Goal: Task Accomplishment & Management: Manage account settings

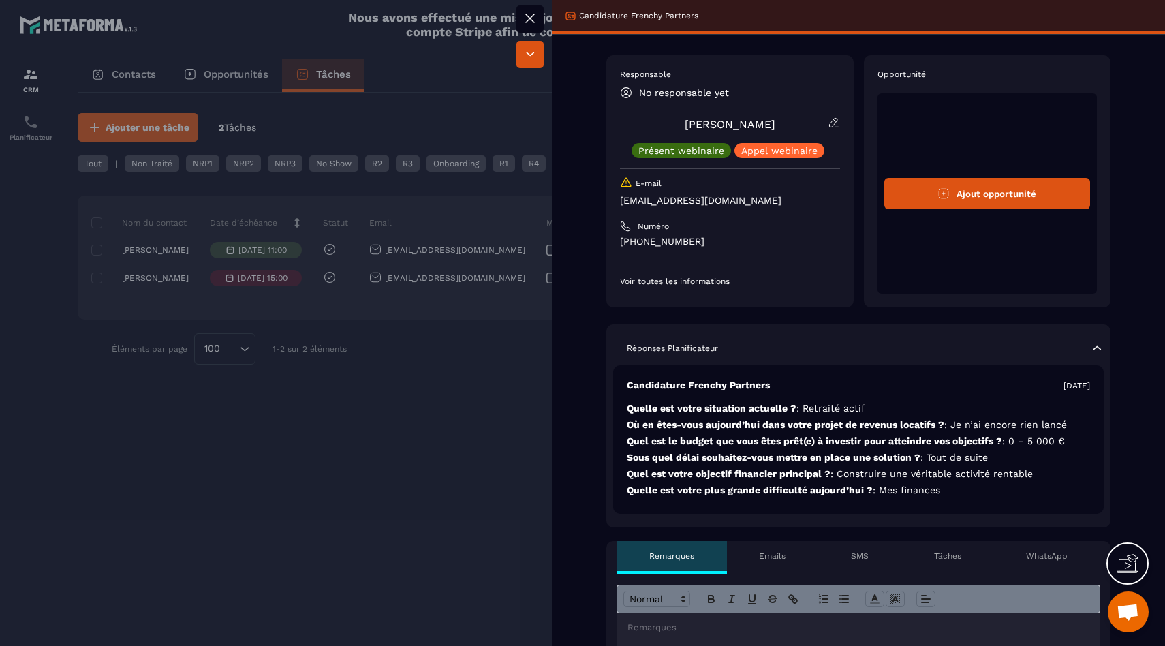
click at [516, 415] on div at bounding box center [582, 323] width 1165 height 646
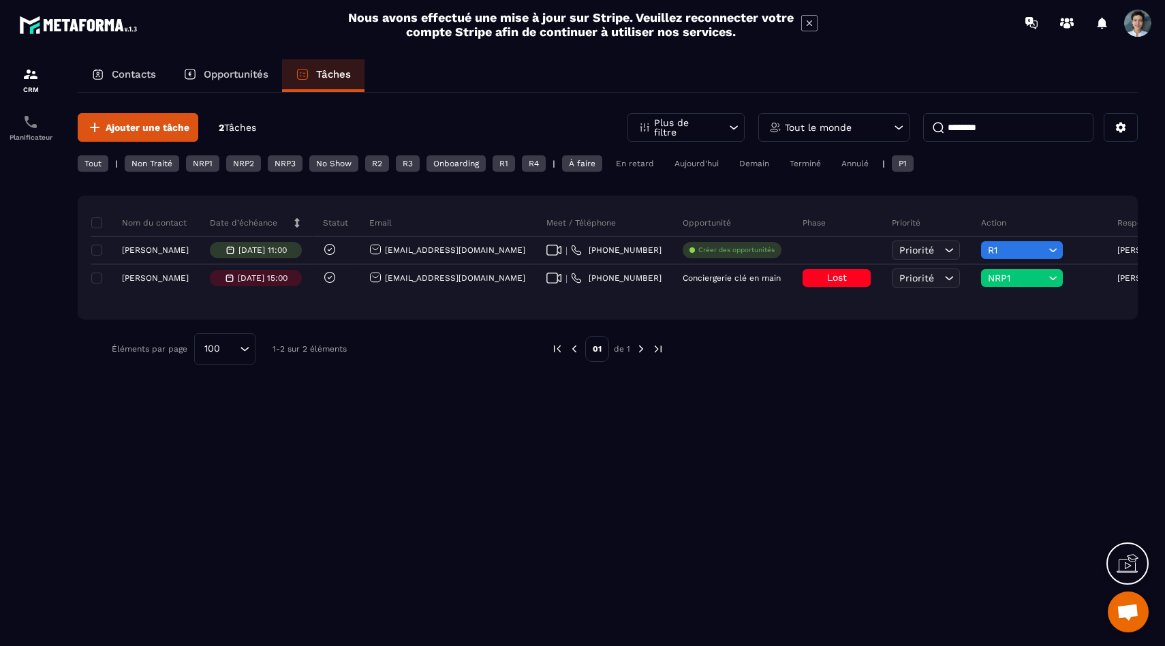
click at [298, 71] on icon at bounding box center [303, 74] width 14 height 14
click at [93, 169] on div "Tout" at bounding box center [93, 163] width 31 height 16
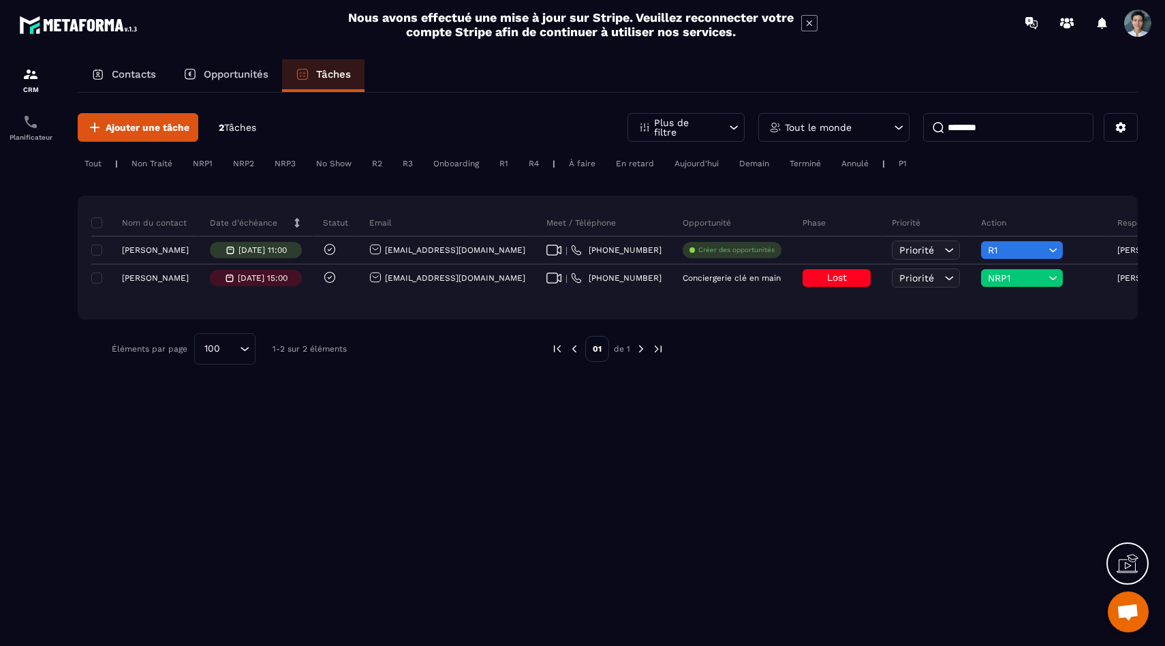
click at [704, 159] on div "Aujourd'hui" at bounding box center [697, 163] width 58 height 16
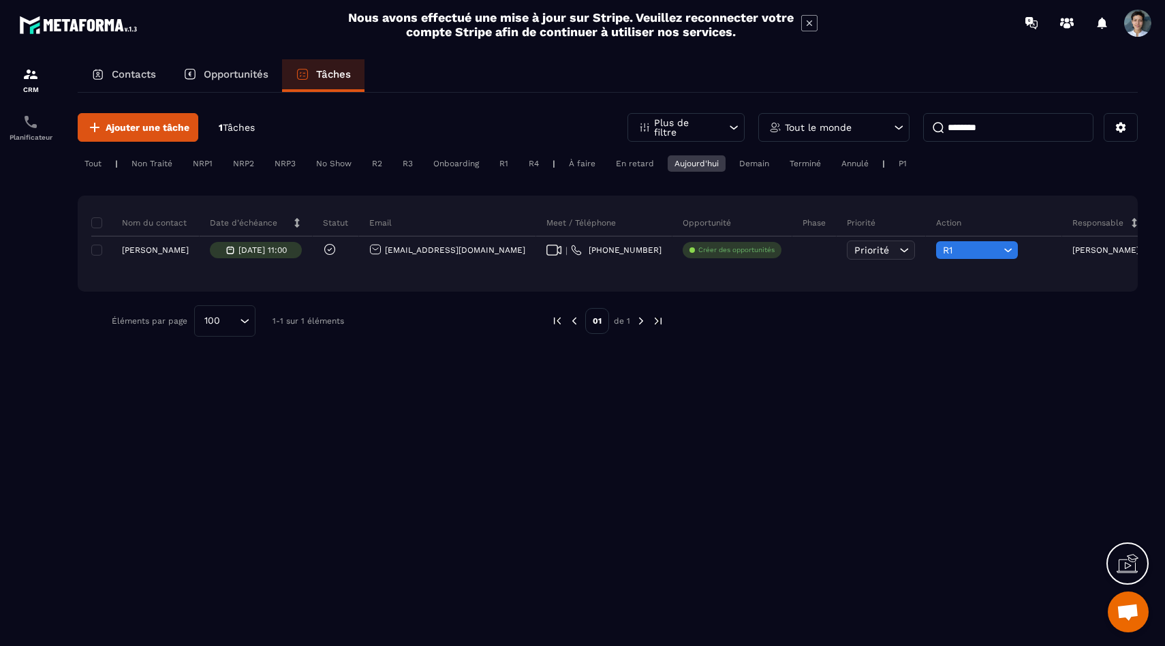
drag, startPoint x: 999, startPoint y: 129, endPoint x: 895, endPoint y: 122, distance: 103.9
click at [895, 122] on div "Plus de filtre Tout le monde ********" at bounding box center [883, 127] width 510 height 29
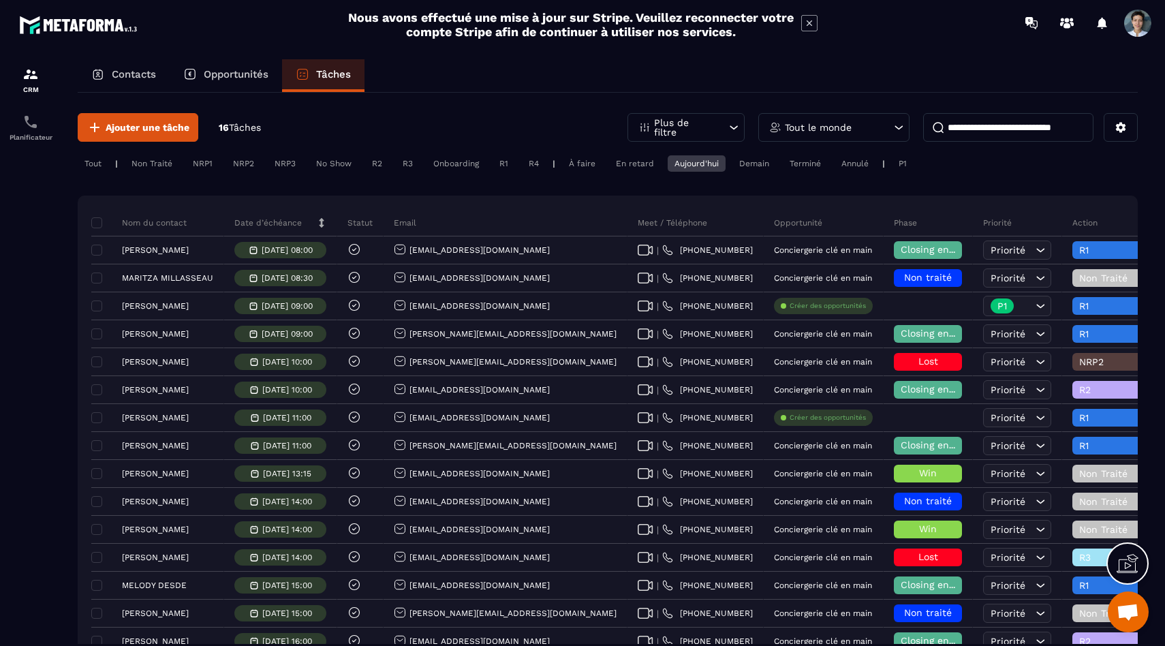
click at [686, 161] on div "Aujourd'hui" at bounding box center [697, 163] width 58 height 16
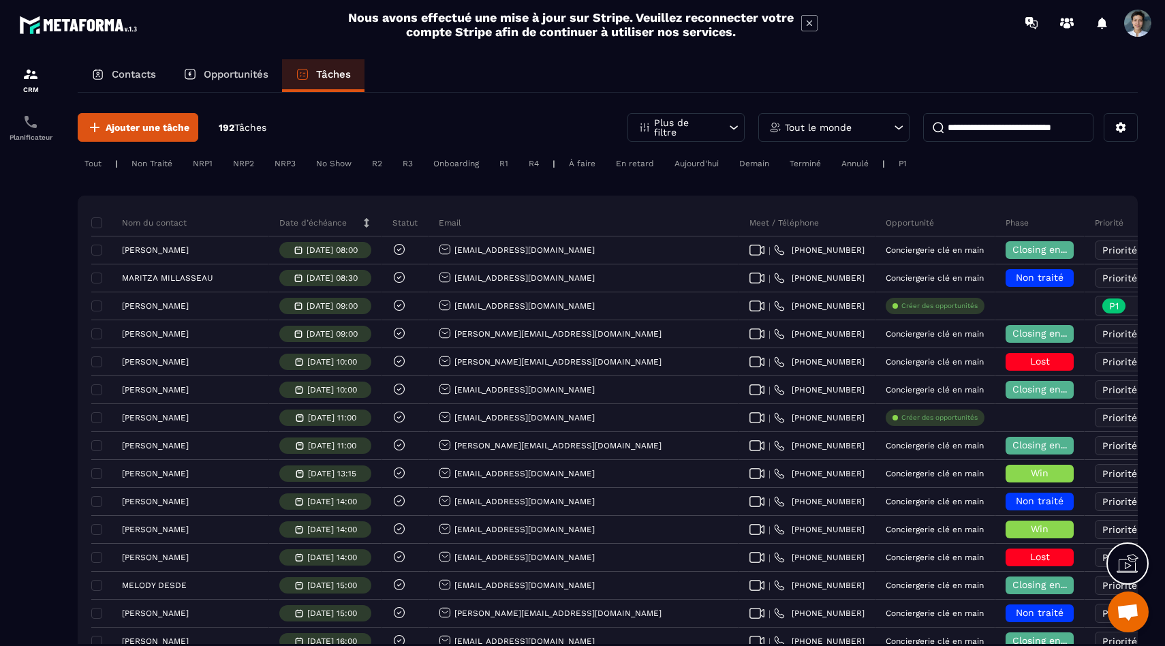
click at [855, 125] on div "Tout le monde" at bounding box center [833, 127] width 151 height 29
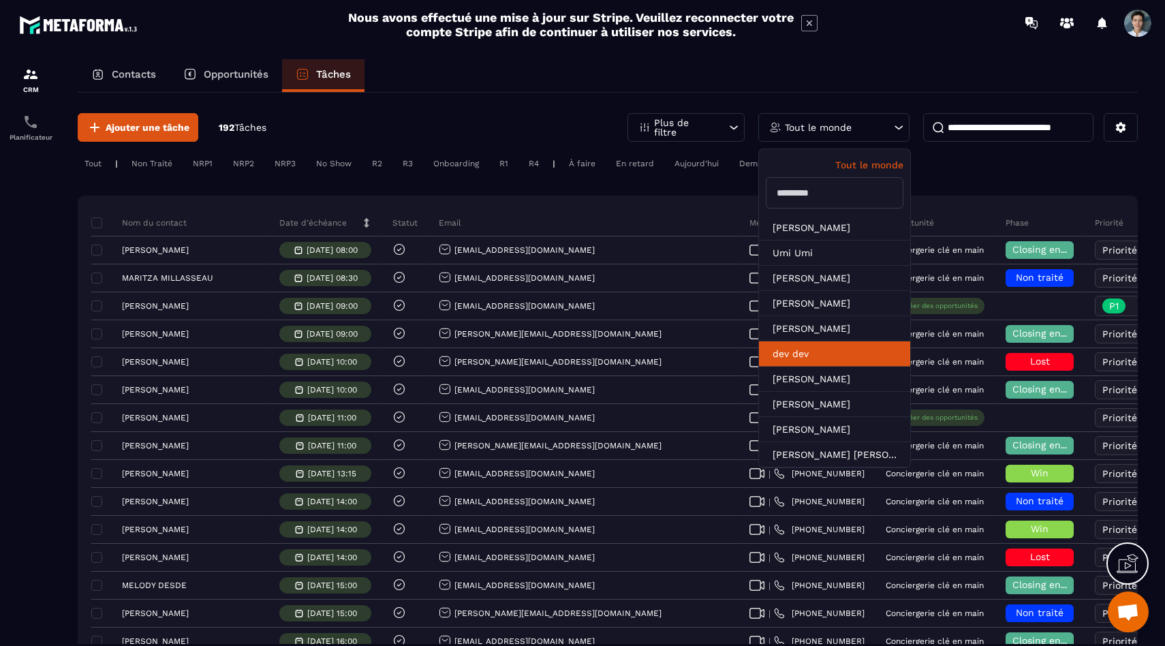
scroll to position [131, 0]
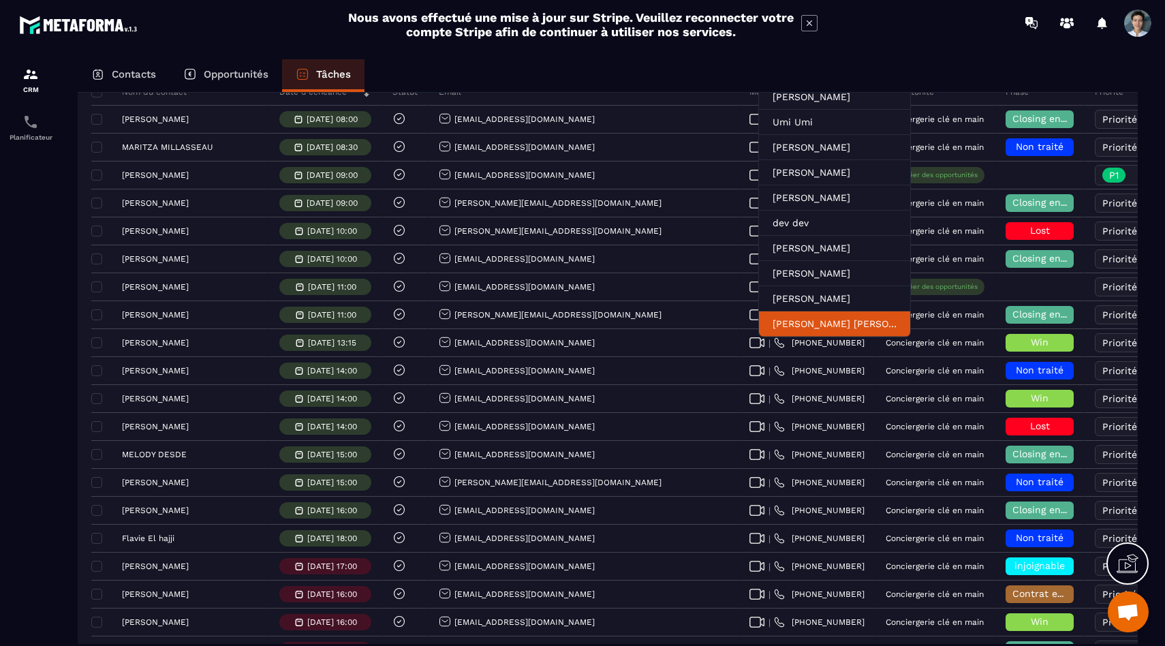
click at [813, 318] on li "[PERSON_NAME] [PERSON_NAME]" at bounding box center [834, 323] width 151 height 25
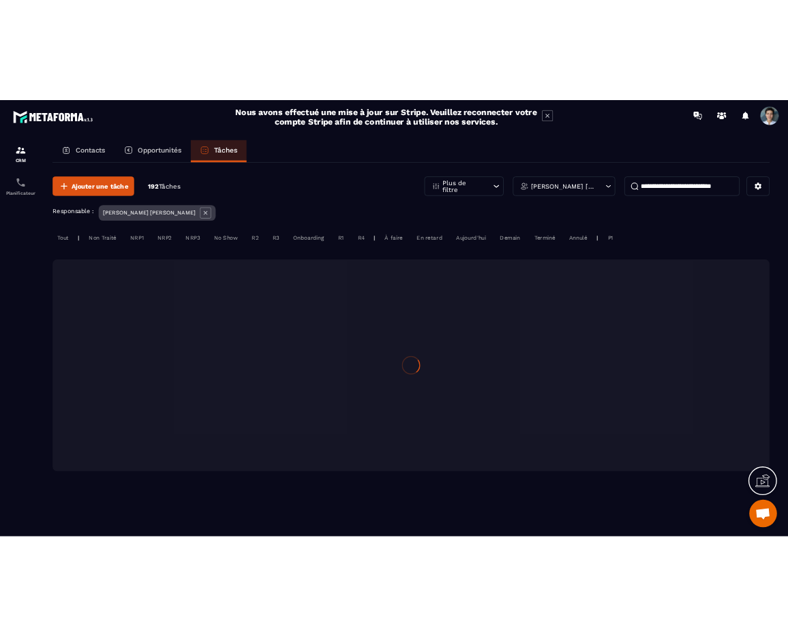
scroll to position [0, 0]
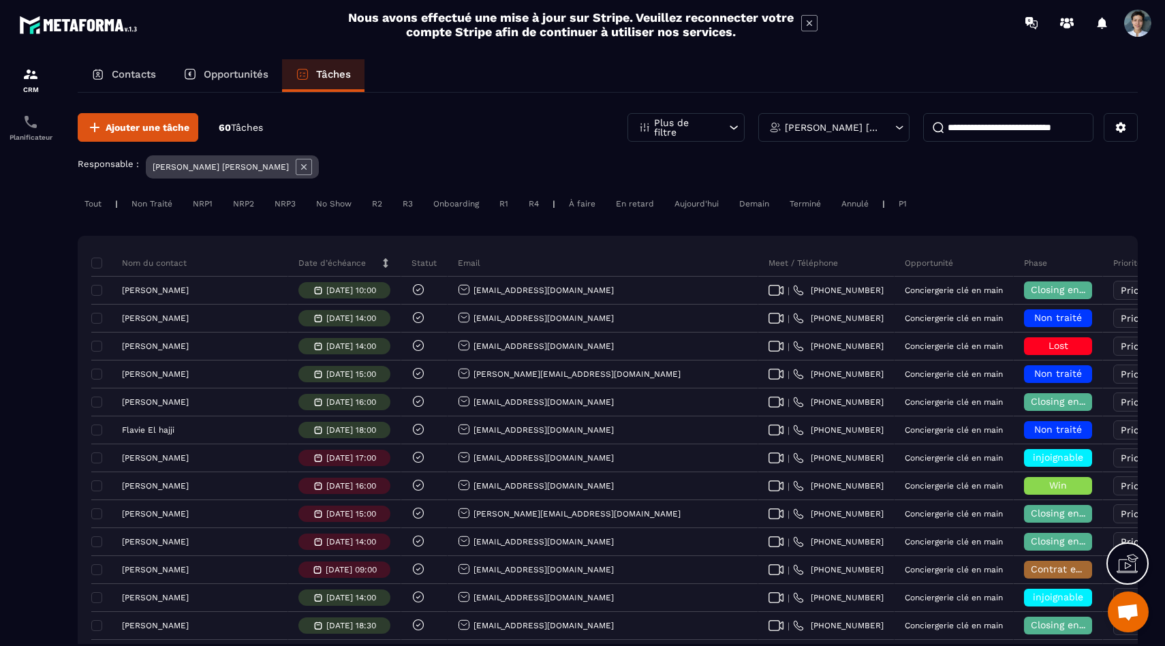
click at [718, 200] on div "Aujourd'hui" at bounding box center [697, 204] width 58 height 16
